Goal: Task Accomplishment & Management: Complete application form

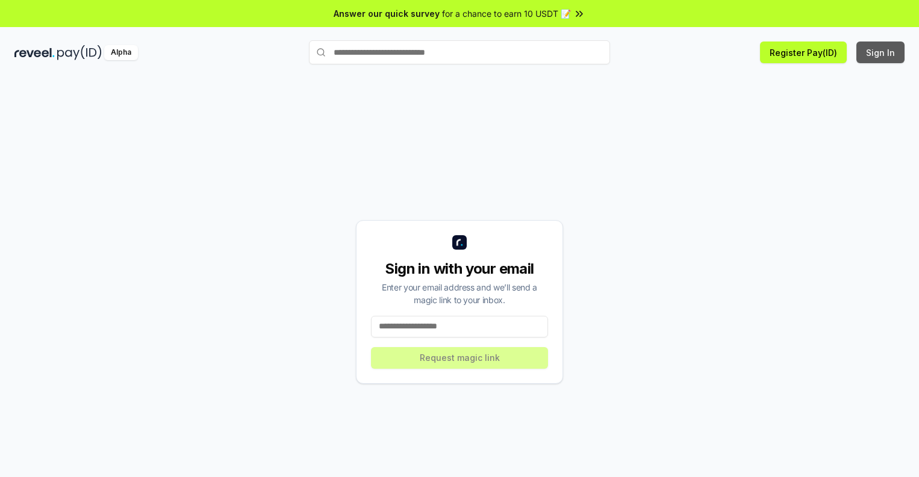
click at [881, 52] on button "Sign In" at bounding box center [880, 53] width 48 height 22
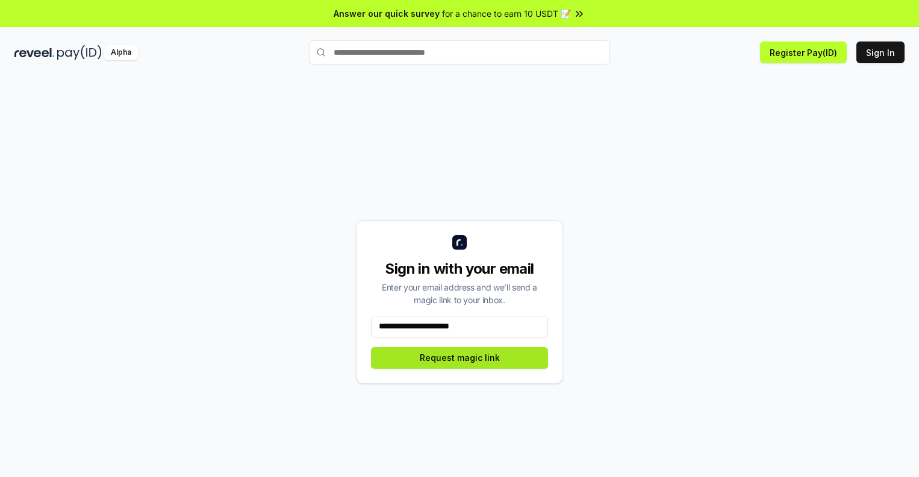
type input "**********"
click at [459, 358] on button "Request magic link" at bounding box center [459, 358] width 177 height 22
